Goal: Find specific page/section: Find specific page/section

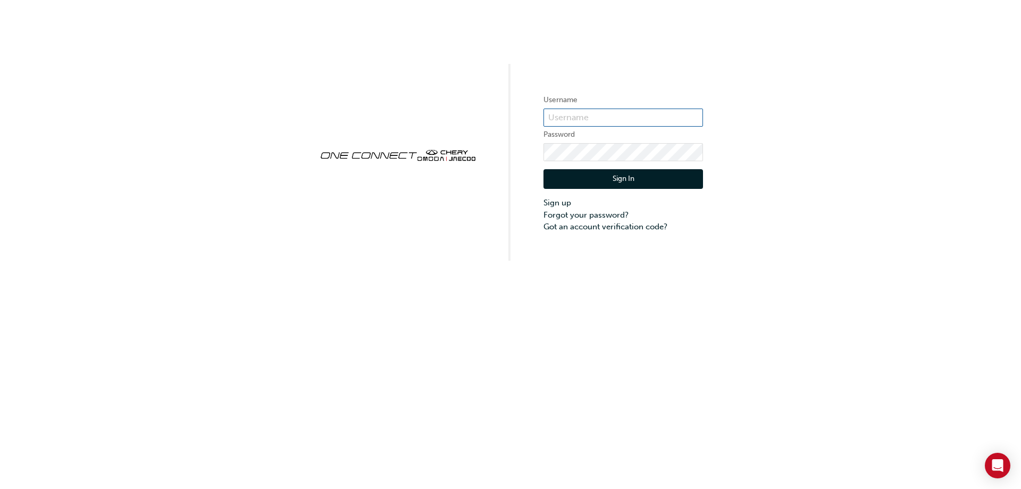
type input "CHAU0090"
click at [613, 177] on button "Sign In" at bounding box center [622, 179] width 159 height 20
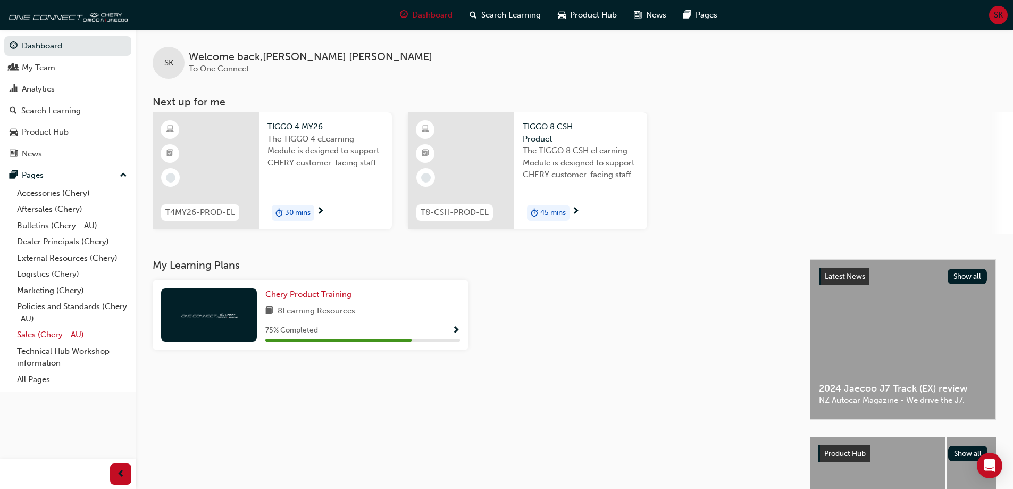
click at [27, 335] on link "Sales (Chery - AU)" at bounding box center [72, 334] width 119 height 16
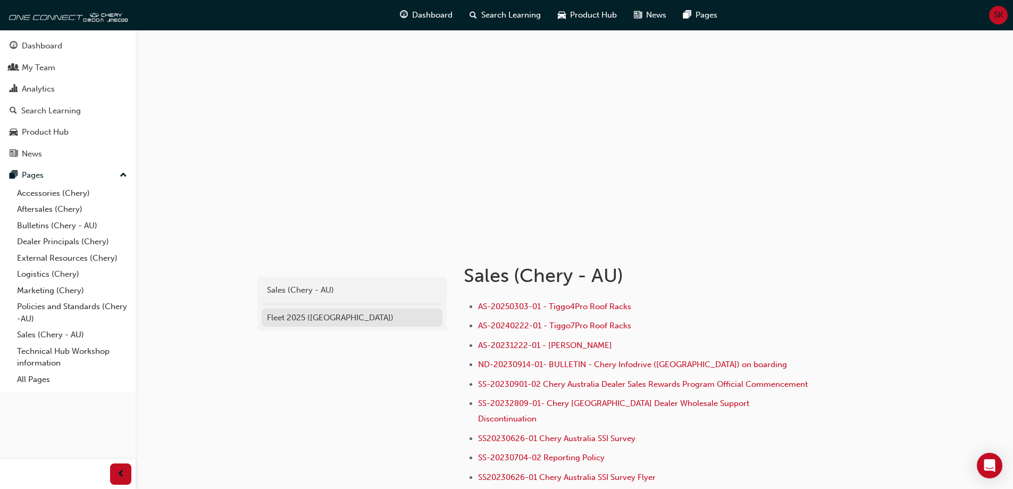
click at [287, 319] on div "Fleet 2025 ([GEOGRAPHIC_DATA])" at bounding box center [352, 318] width 170 height 12
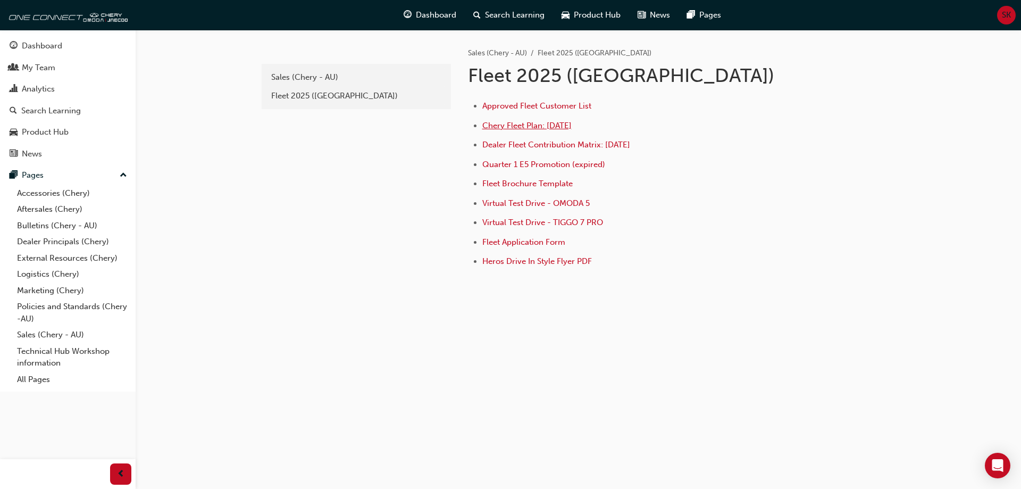
click at [522, 124] on span "Chery Fleet Plan: [DATE]" at bounding box center [526, 126] width 89 height 10
click at [523, 148] on span "Dealer Fleet Contribution Matrix: [DATE]" at bounding box center [556, 145] width 148 height 10
